Goal: Transaction & Acquisition: Purchase product/service

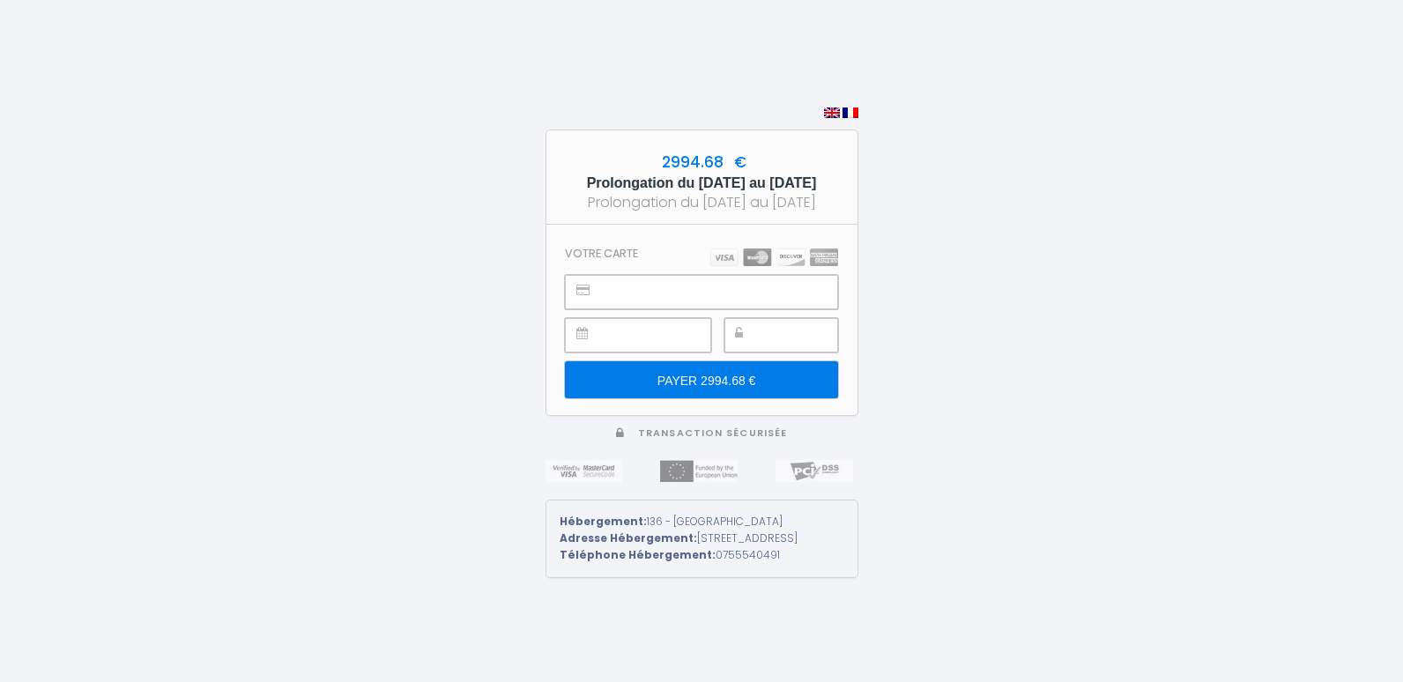
click at [976, 317] on div "2994.68 € Prolongation du [DATE] au [DATE] Prolongation du [DATE] au [DATE] Vot…" at bounding box center [701, 341] width 1403 height 682
click at [736, 381] on input "PAYER 2994.68 €" at bounding box center [701, 379] width 272 height 37
click at [767, 394] on input "PAYER 2994.68 €" at bounding box center [701, 379] width 272 height 37
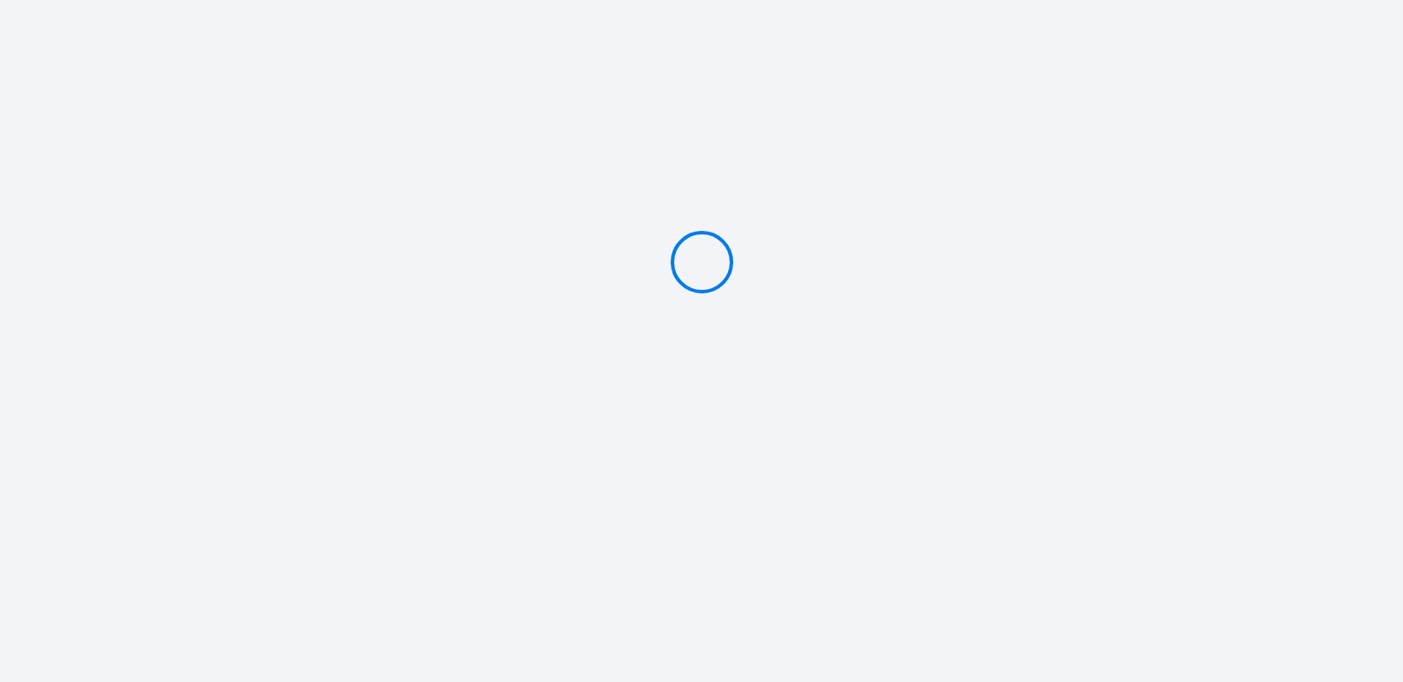
type input "PAYER 2994.68 €"
